Goal: Information Seeking & Learning: Learn about a topic

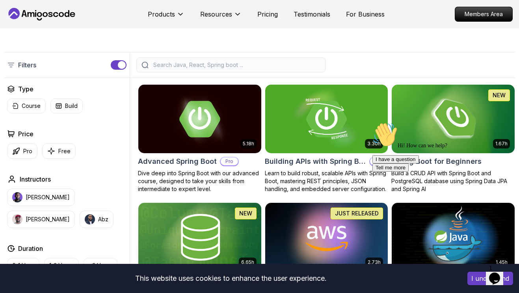
scroll to position [158, 0]
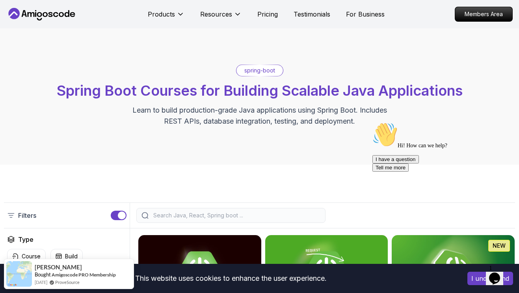
scroll to position [0, 0]
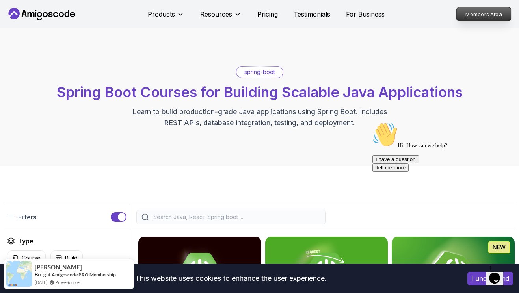
click at [482, 11] on p "Members Area" at bounding box center [484, 13] width 54 height 13
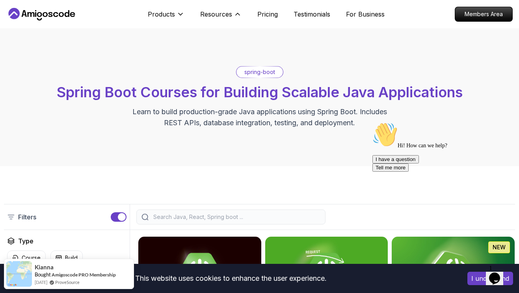
click at [272, 7] on div "Products Resources Resources Team Meet our awesome team members Blog The latest…" at bounding box center [266, 14] width 237 height 16
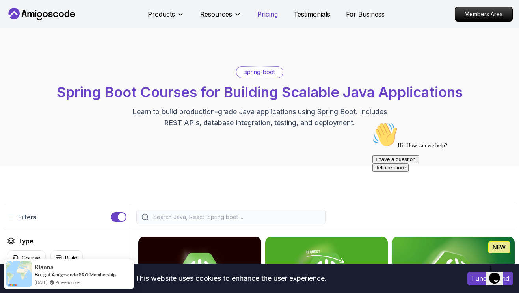
click at [269, 13] on p "Pricing" at bounding box center [267, 13] width 20 height 9
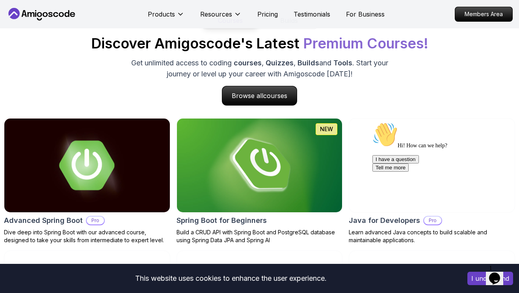
scroll to position [740, 0]
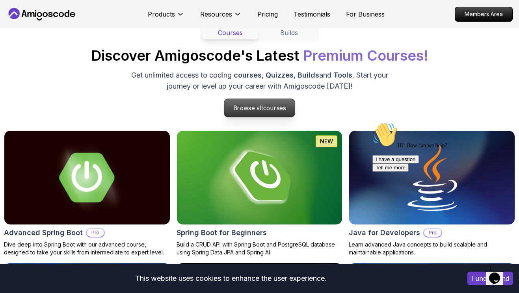
click at [264, 111] on span "courses" at bounding box center [274, 107] width 23 height 7
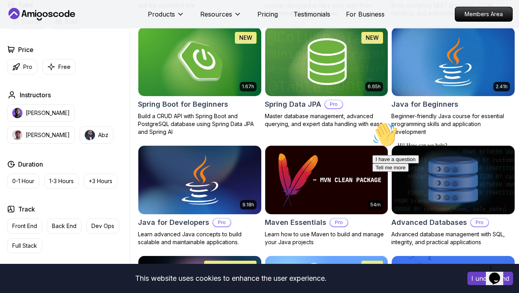
scroll to position [394, 0]
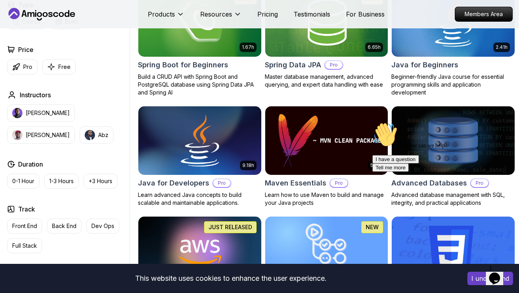
click at [208, 135] on img at bounding box center [199, 140] width 129 height 72
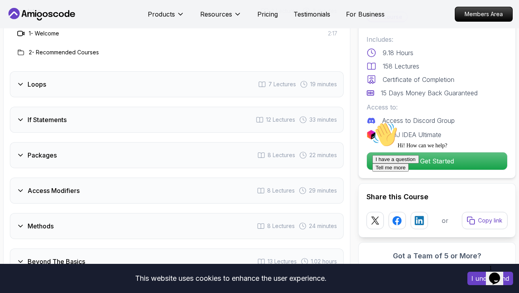
scroll to position [1063, 0]
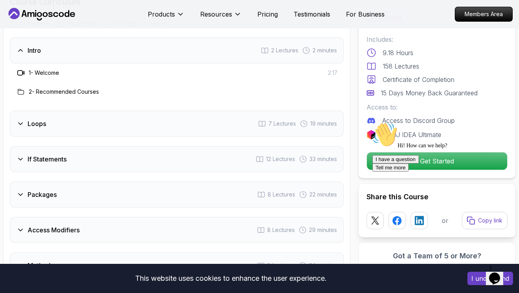
click at [28, 119] on h3 "Loops" at bounding box center [37, 123] width 19 height 9
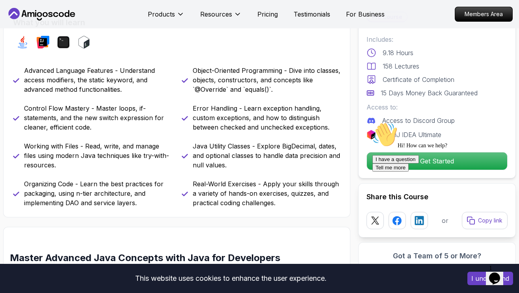
scroll to position [433, 0]
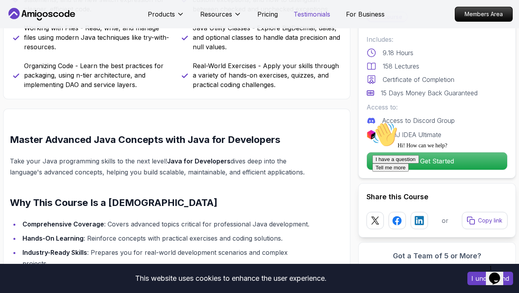
drag, startPoint x: 350, startPoint y: 13, endPoint x: 316, endPoint y: 17, distance: 34.1
click at [350, 13] on p "For Business" at bounding box center [365, 13] width 39 height 9
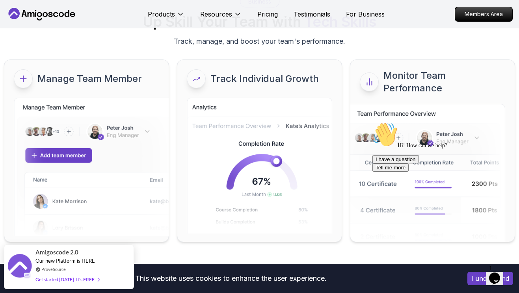
scroll to position [79, 0]
